Goal: Task Accomplishment & Management: Manage account settings

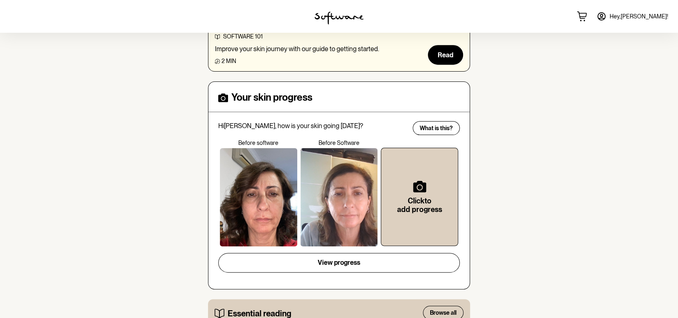
scroll to position [217, 0]
click at [262, 196] on div at bounding box center [258, 197] width 77 height 98
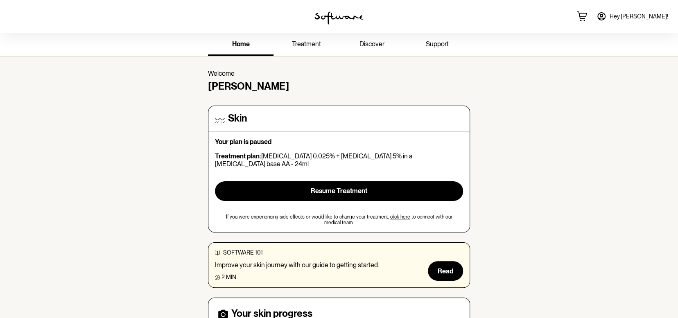
scroll to position [0, 0]
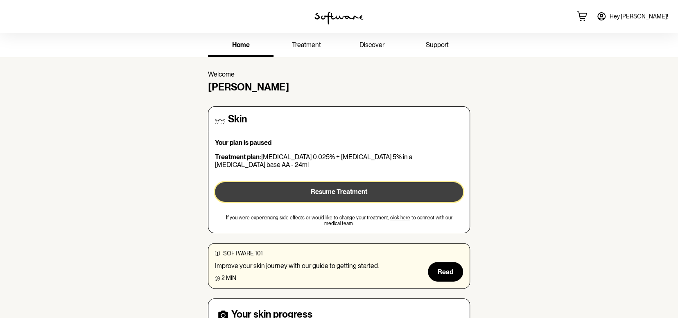
click at [344, 188] on span "Resume Treatment" at bounding box center [339, 192] width 57 height 8
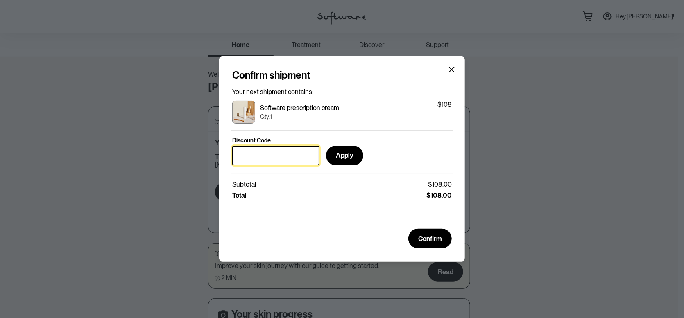
click at [293, 153] on input "Discount Code" at bounding box center [275, 156] width 87 height 20
click at [556, 209] on div "Confirm shipment Your next shipment contains: Software prescription cream Qty: …" at bounding box center [342, 159] width 684 height 318
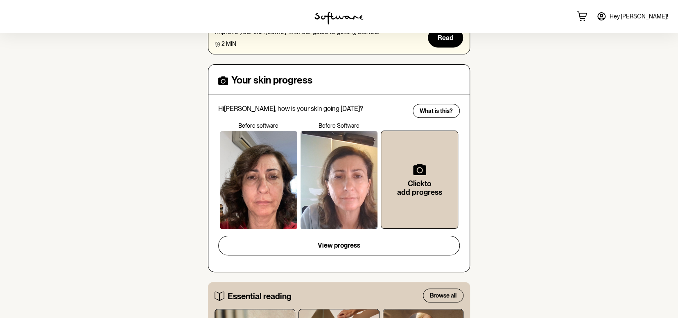
scroll to position [235, 0]
click at [546, 138] on div "home treatment discover support Welcome [PERSON_NAME] Skin Your plan is paused …" at bounding box center [339, 281] width 678 height 967
click at [326, 149] on div at bounding box center [339, 180] width 77 height 98
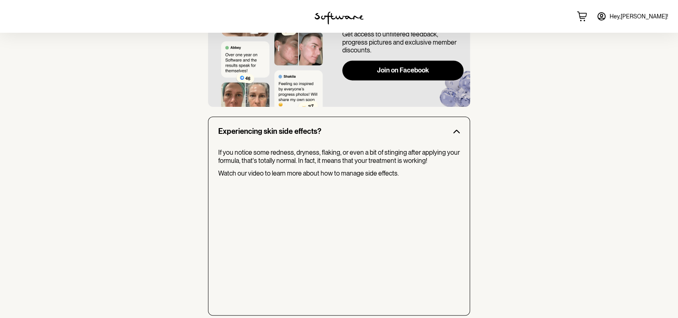
scroll to position [672, 0]
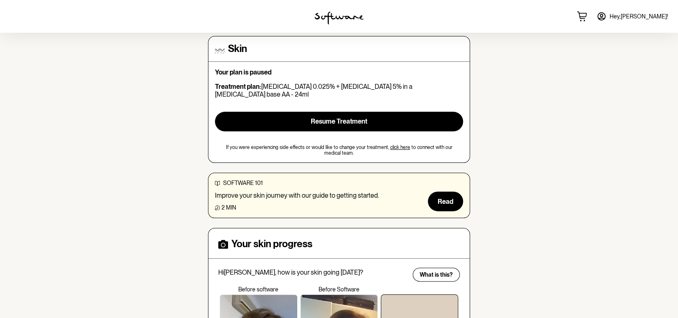
scroll to position [0, 0]
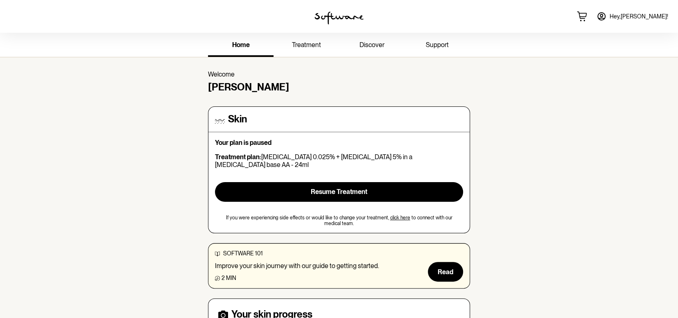
click at [641, 17] on span "Hey, [PERSON_NAME] !" at bounding box center [639, 16] width 59 height 7
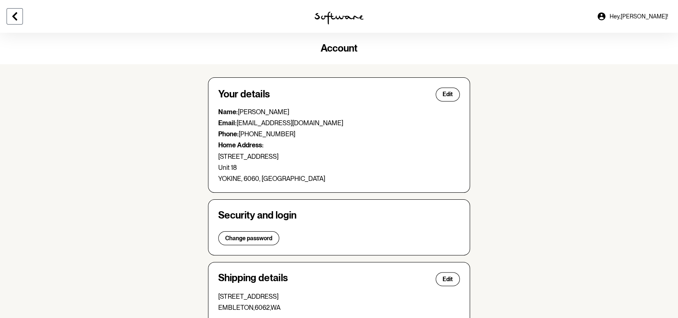
click at [16, 15] on icon at bounding box center [15, 16] width 10 height 10
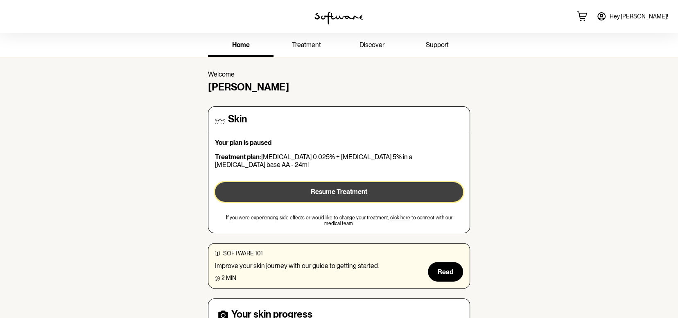
click at [310, 184] on button "Resume Treatment" at bounding box center [339, 192] width 248 height 20
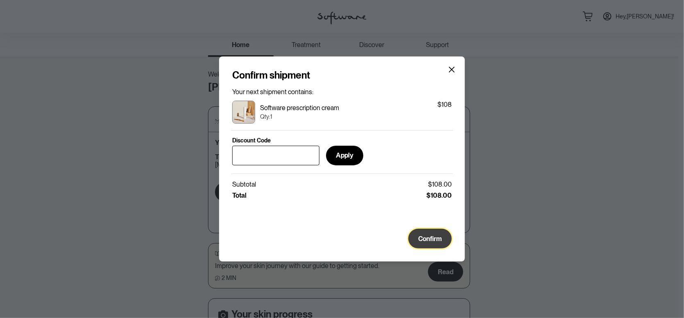
click at [429, 242] on span "Confirm" at bounding box center [430, 239] width 24 height 8
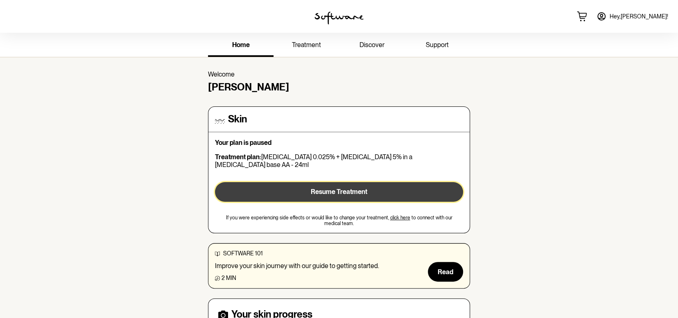
click at [337, 188] on span "Resume Treatment" at bounding box center [339, 192] width 57 height 8
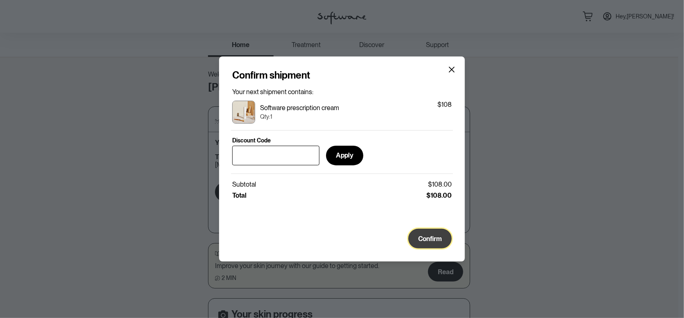
click at [428, 236] on button "Confirm" at bounding box center [429, 239] width 43 height 20
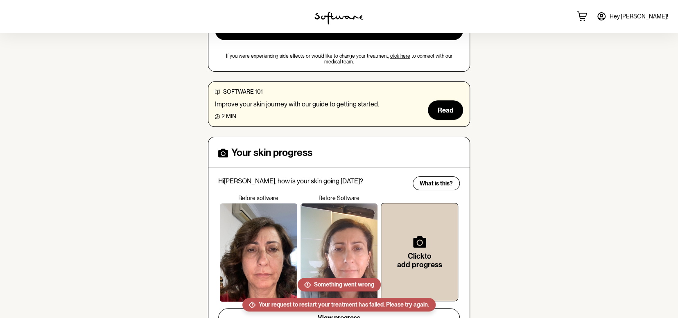
scroll to position [163, 0]
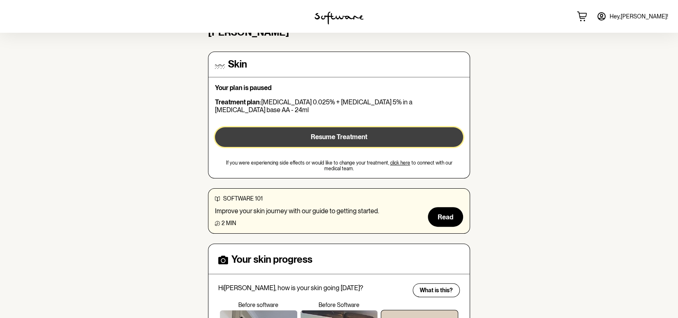
scroll to position [54, 0]
click at [336, 134] on span "Resume Treatment" at bounding box center [339, 138] width 57 height 8
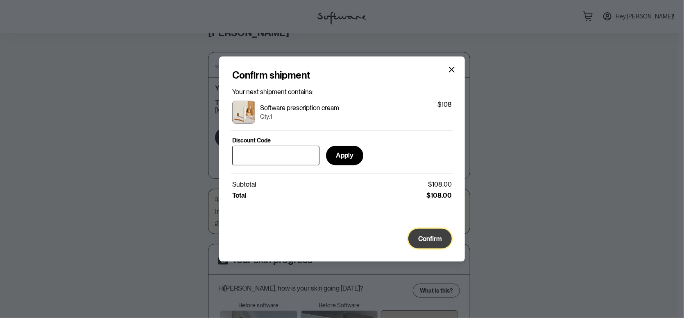
click at [434, 241] on span "Confirm" at bounding box center [430, 239] width 24 height 8
